Goal: Task Accomplishment & Management: Manage account settings

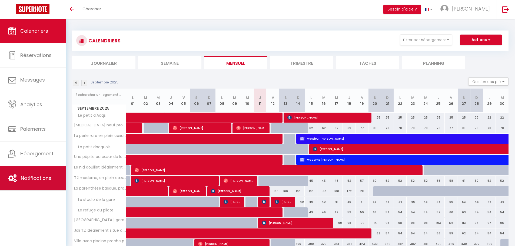
click at [41, 177] on span "Notifications" at bounding box center [36, 178] width 31 height 7
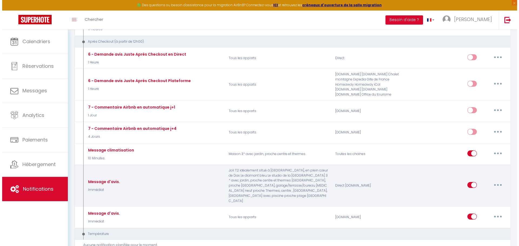
scroll to position [1298, 0]
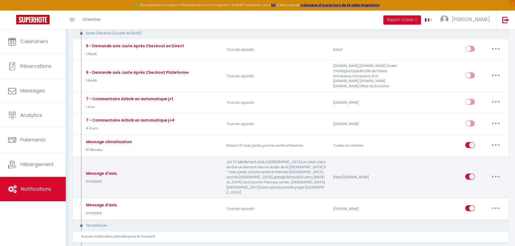
click at [496, 176] on icon "button" at bounding box center [496, 177] width 2 height 2
click at [470, 184] on link "Editer" at bounding box center [482, 188] width 40 height 9
type input "Message d'avis."
select select "5"
select select "Immédiat"
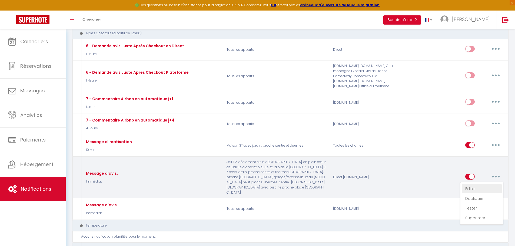
select select
checkbox input "true"
checkbox input "false"
radio input "true"
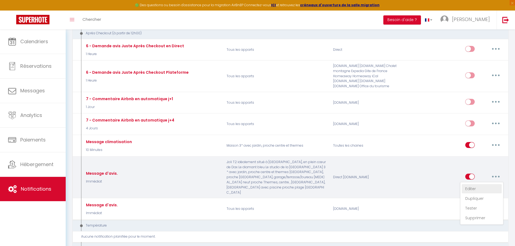
type input "Message d'avis."
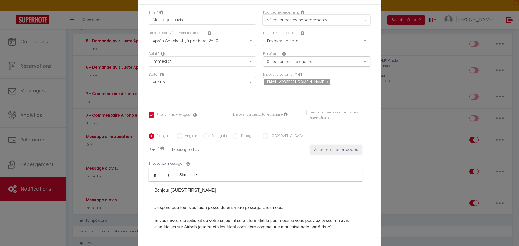
click at [360, 18] on button "Sélectionner les hébergements" at bounding box center [316, 20] width 107 height 10
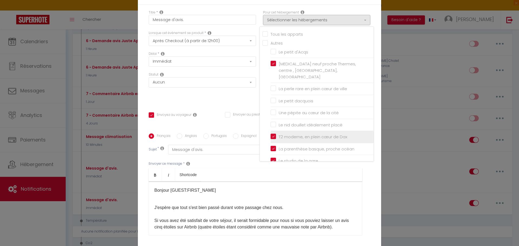
click at [271, 134] on input "T2 moderne, en plein cœur de Dax" at bounding box center [322, 136] width 103 height 5
checkbox input "false"
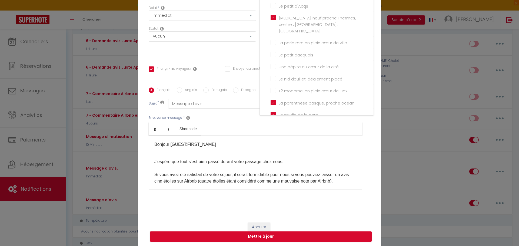
scroll to position [47, 0]
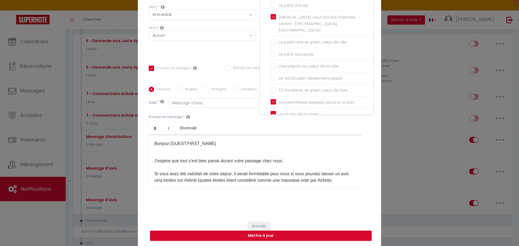
click at [372, 136] on div "Titre * Message d'avis. Pour cet hébergement Sélectionner les hébergements Tous…" at bounding box center [259, 87] width 243 height 259
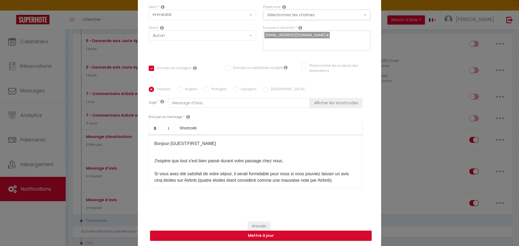
click at [308, 235] on button "Mettre à jour" at bounding box center [261, 236] width 222 height 10
checkbox input "true"
checkbox input "false"
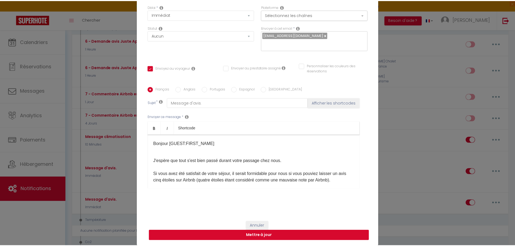
scroll to position [44, 0]
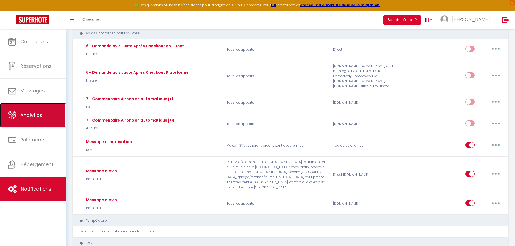
click at [41, 121] on link "Analytics" at bounding box center [33, 115] width 66 height 24
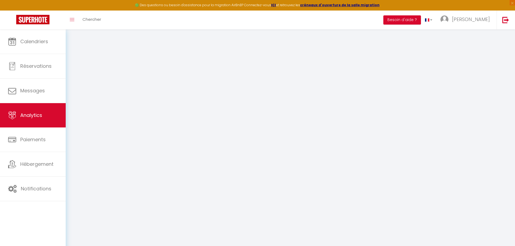
select select "2025"
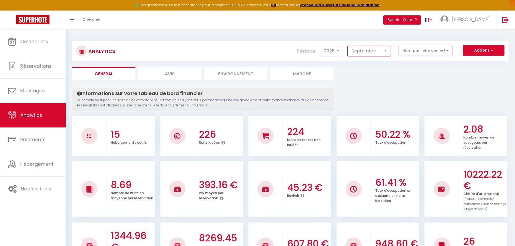
click at [357, 47] on select "[PERSON_NAME] Mars Avril Mai Juin Juillet Août Septembre Octobre Novembre Décem…" at bounding box center [370, 51] width 44 height 11
select select "8"
click at [348, 46] on select "[PERSON_NAME] Mars Avril Mai Juin Juillet Août Septembre Octobre Novembre Décem…" at bounding box center [370, 51] width 44 height 11
checkbox input "false"
checkbox d\'Acqs "false"
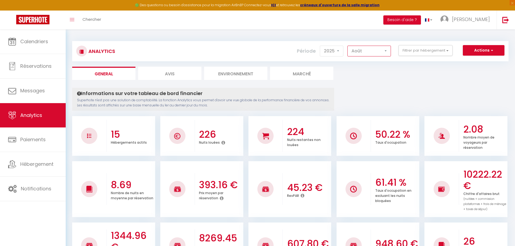
checkbox confort "false"
checkbox ville "false"
checkbox dacquois "false"
checkbox cité "false"
checkbox placé "false"
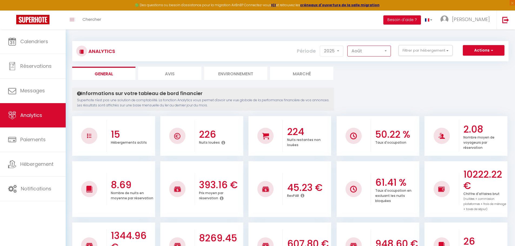
checkbox Dax "false"
checkbox océan "false"
checkbox gare "false"
checkbox pilote "false"
checkbox garage\/terrasse\/bureau "false"
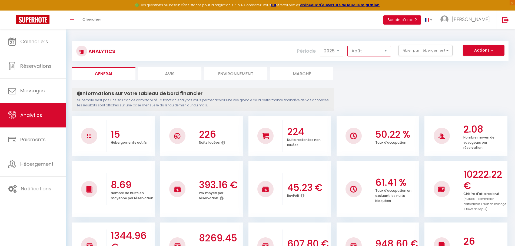
checkbox Dax "false"
checkbox d\'Amour "false"
checkbox thermes "false"
checkbox bleu "false"
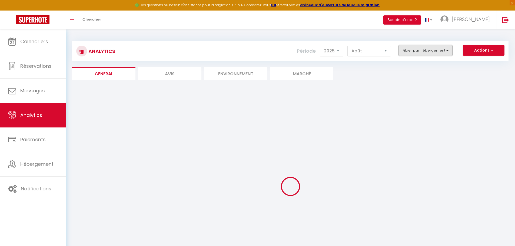
click at [415, 48] on button "Filtrer par hébergement" at bounding box center [426, 50] width 54 height 11
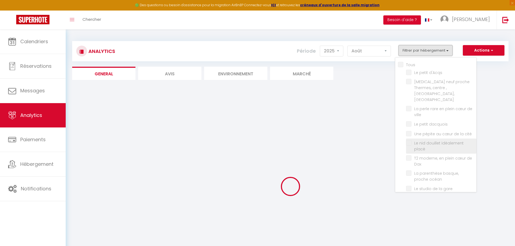
checkbox input "false"
checkbox d\'Acqs "false"
checkbox confort "false"
checkbox ville "false"
checkbox dacquois "false"
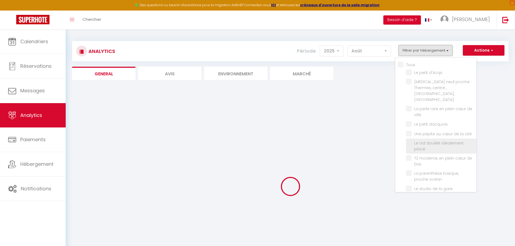
checkbox cité "false"
checkbox placé "false"
checkbox Dax "false"
checkbox océan "false"
checkbox gare "false"
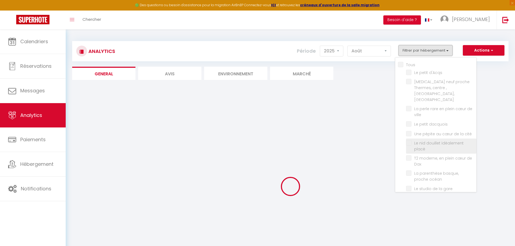
checkbox pilote "false"
checkbox garage\/terrasse\/bureau "false"
checkbox Dax "false"
checkbox d\'Amour "false"
checkbox thermes "false"
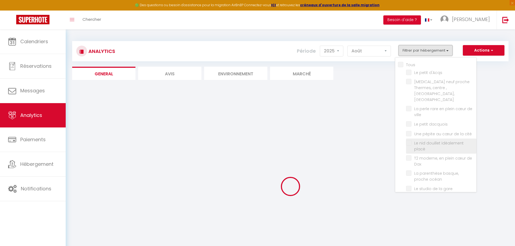
checkbox bleu "false"
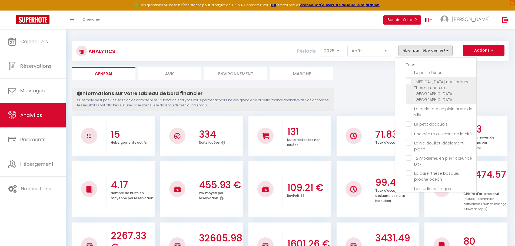
click at [424, 85] on span "[MEDICAL_DATA] neuf proche Thermes, centre , [GEOGRAPHIC_DATA], [GEOGRAPHIC_DAT…" at bounding box center [441, 90] width 55 height 23
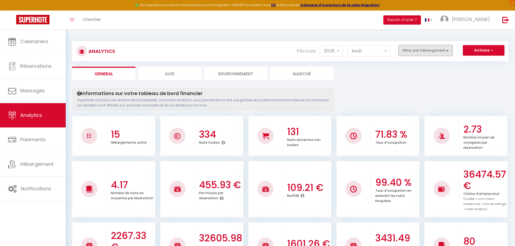
click at [429, 53] on button "Filtrer par hébergement" at bounding box center [426, 50] width 54 height 11
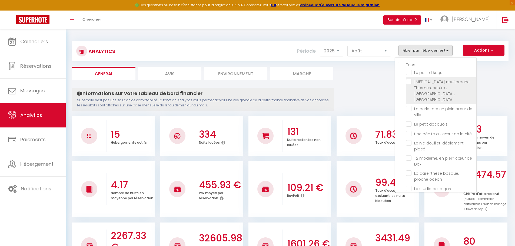
click at [409, 82] on confort "checkbox" at bounding box center [441, 81] width 70 height 5
checkbox confort "true"
checkbox d\'Acqs "false"
checkbox ville "false"
checkbox dacquois "false"
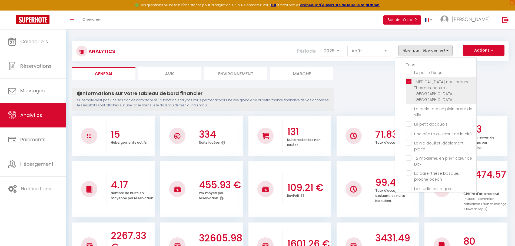
checkbox cité "false"
checkbox placé "false"
checkbox Dax "false"
checkbox océan "false"
checkbox gare "false"
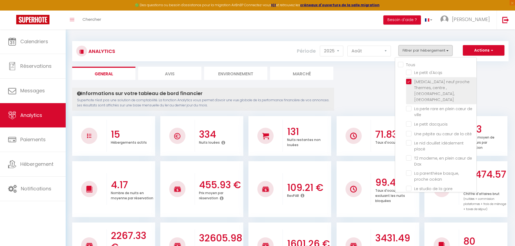
checkbox pilote "false"
checkbox garage\/terrasse\/bureau "false"
checkbox Dax "false"
checkbox d\'Amour "false"
checkbox thermes "false"
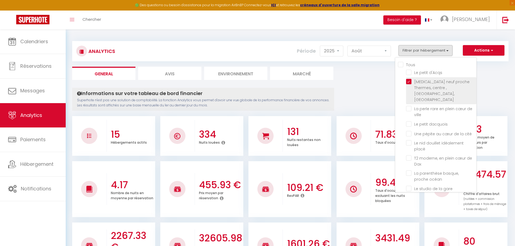
checkbox bleu "false"
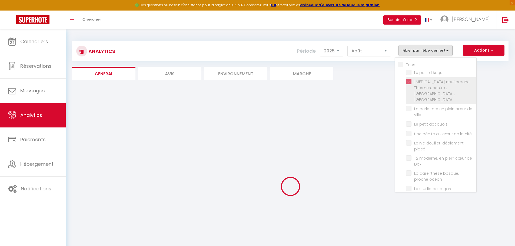
checkbox d\'Acqs "false"
checkbox ville "false"
checkbox dacquois "false"
checkbox cité "false"
checkbox placé "false"
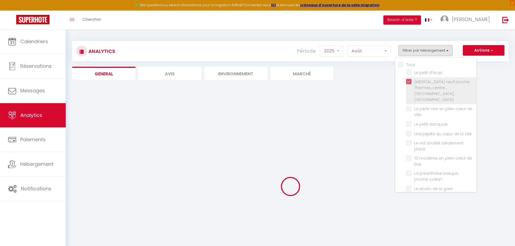
checkbox Dax "false"
checkbox océan "false"
checkbox gare "false"
checkbox pilote "false"
checkbox garage\/terrasse\/bureau "false"
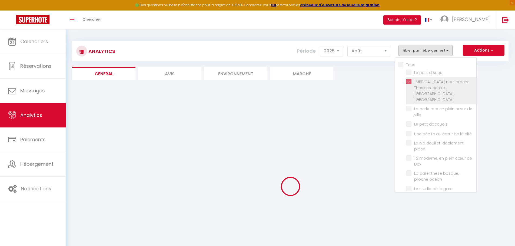
checkbox Dax "false"
checkbox d\'Amour "false"
checkbox thermes "false"
checkbox bleu "false"
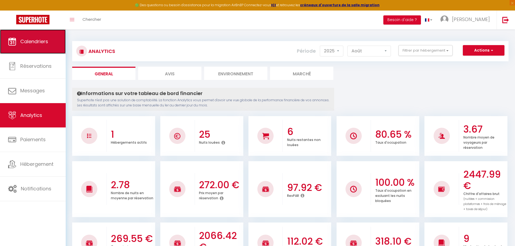
click at [35, 46] on link "Calendriers" at bounding box center [33, 41] width 66 height 24
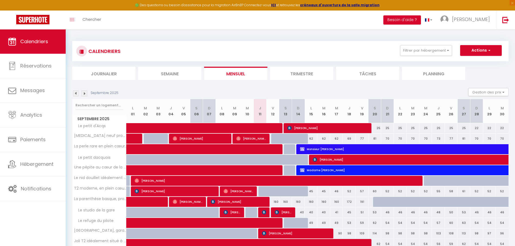
click at [75, 93] on img at bounding box center [76, 94] width 6 height 6
